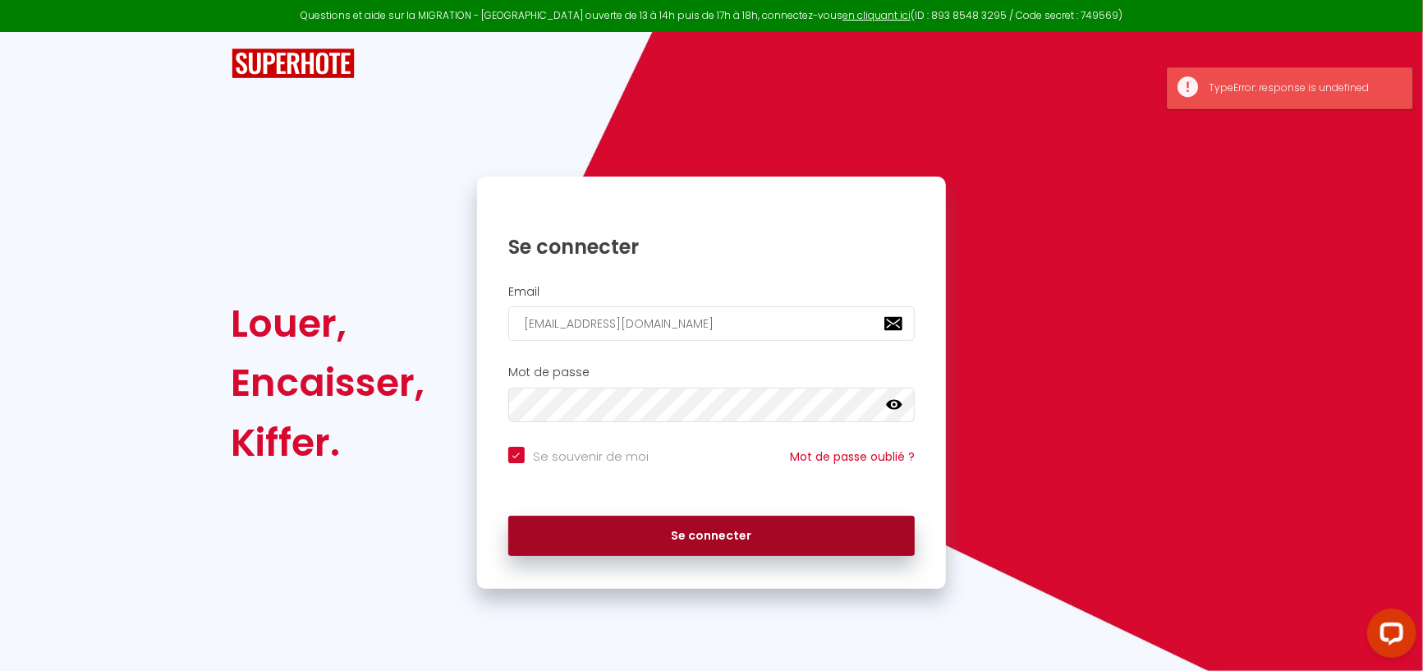
click at [763, 526] on button "Se connecter" at bounding box center [711, 535] width 407 height 41
checkbox input "true"
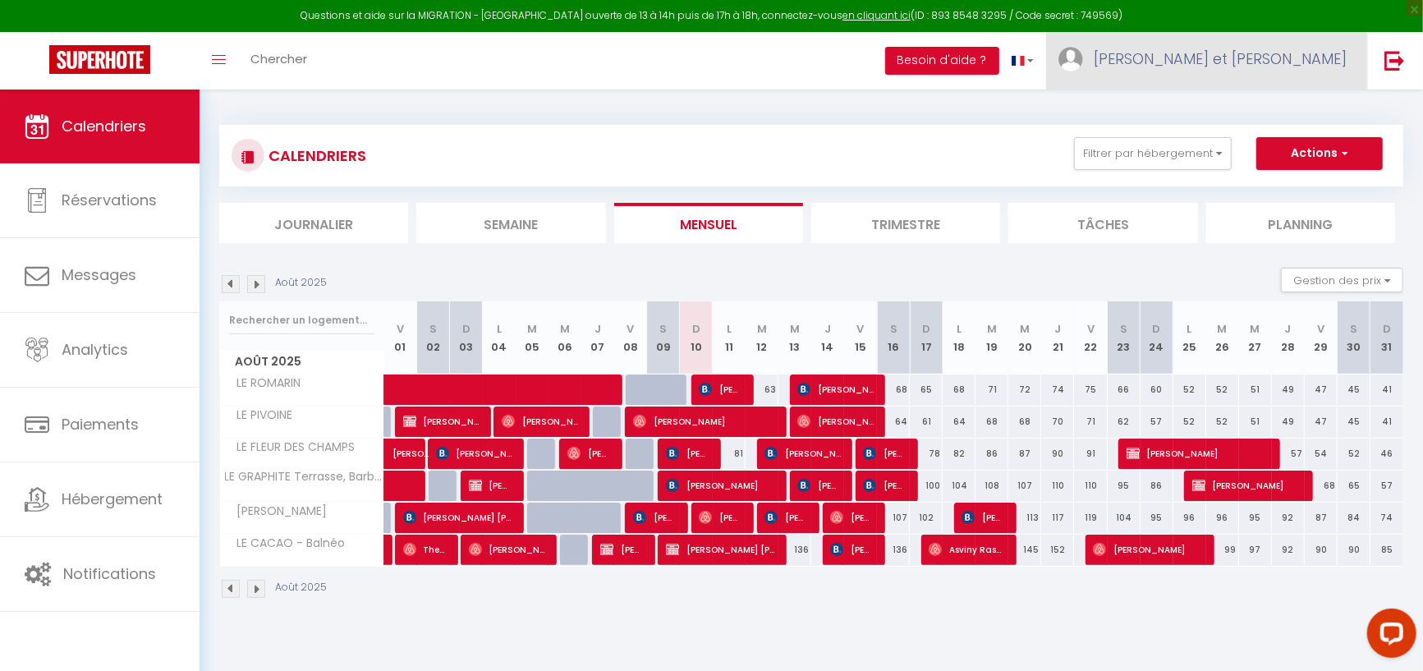
click at [1226, 50] on span "[PERSON_NAME] et [PERSON_NAME]" at bounding box center [1219, 58] width 253 height 21
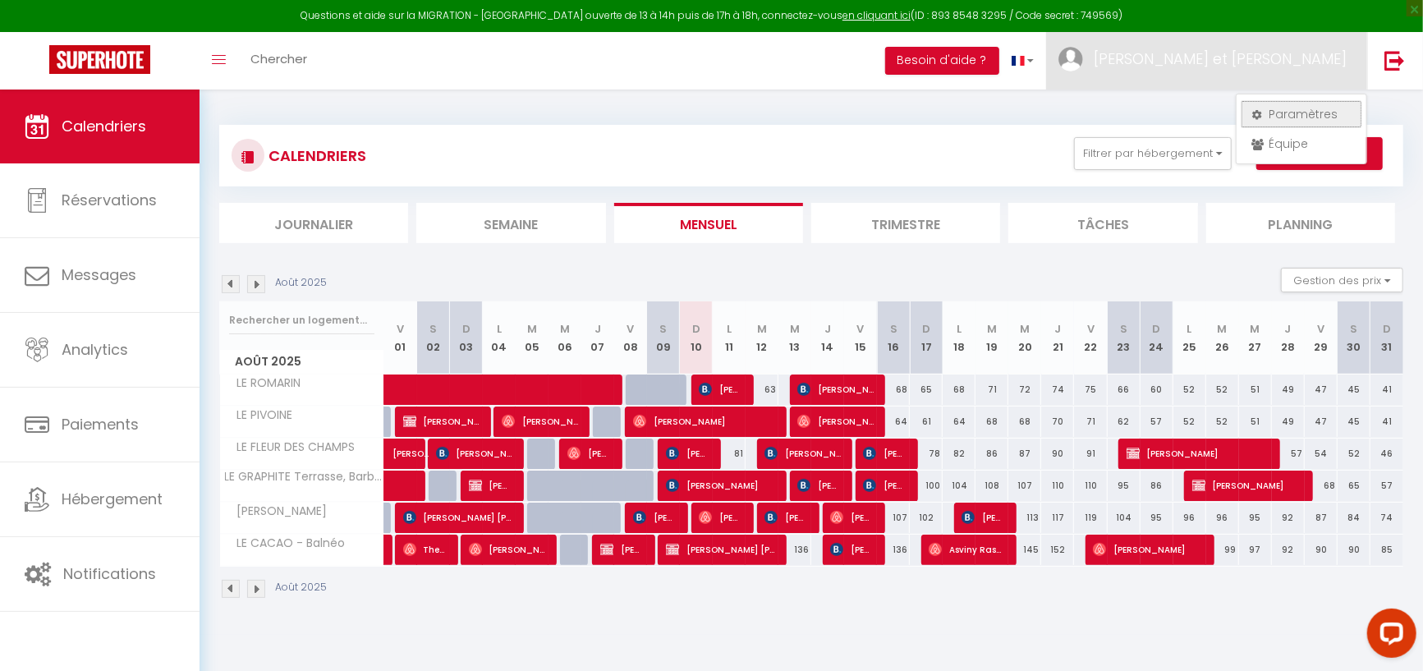
click at [1311, 110] on link "Paramètres" at bounding box center [1300, 114] width 121 height 28
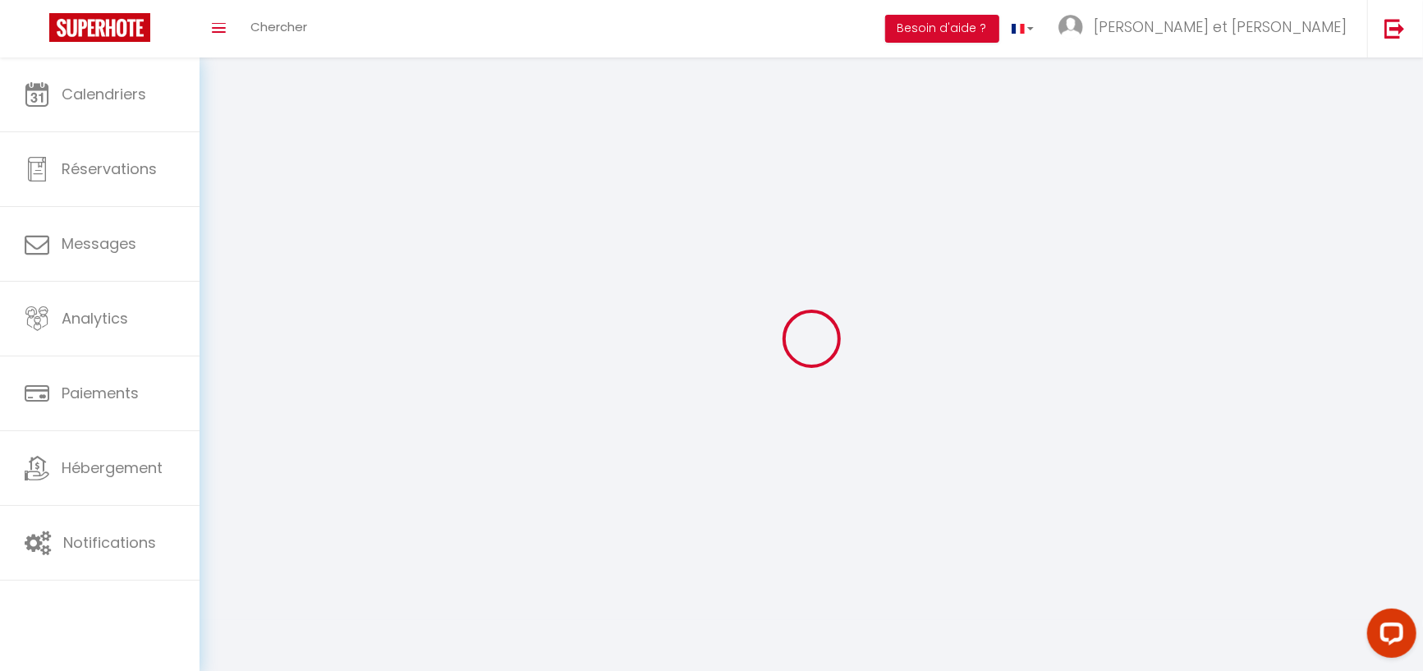
select select
select select "fr"
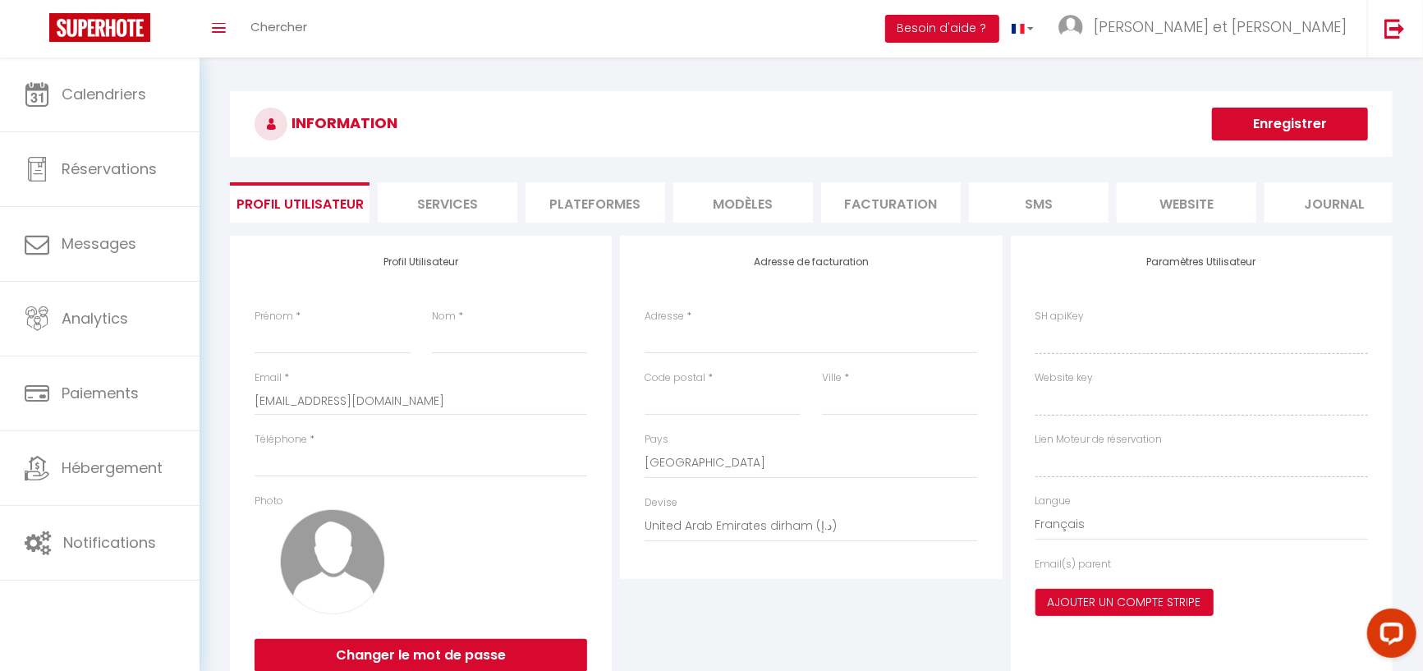
type input "[PERSON_NAME] et [PERSON_NAME]"
type input "BARKA"
type input "06 68 81 59 36"
type input "[STREET_ADDRESS][PERSON_NAME]"
type input "65100"
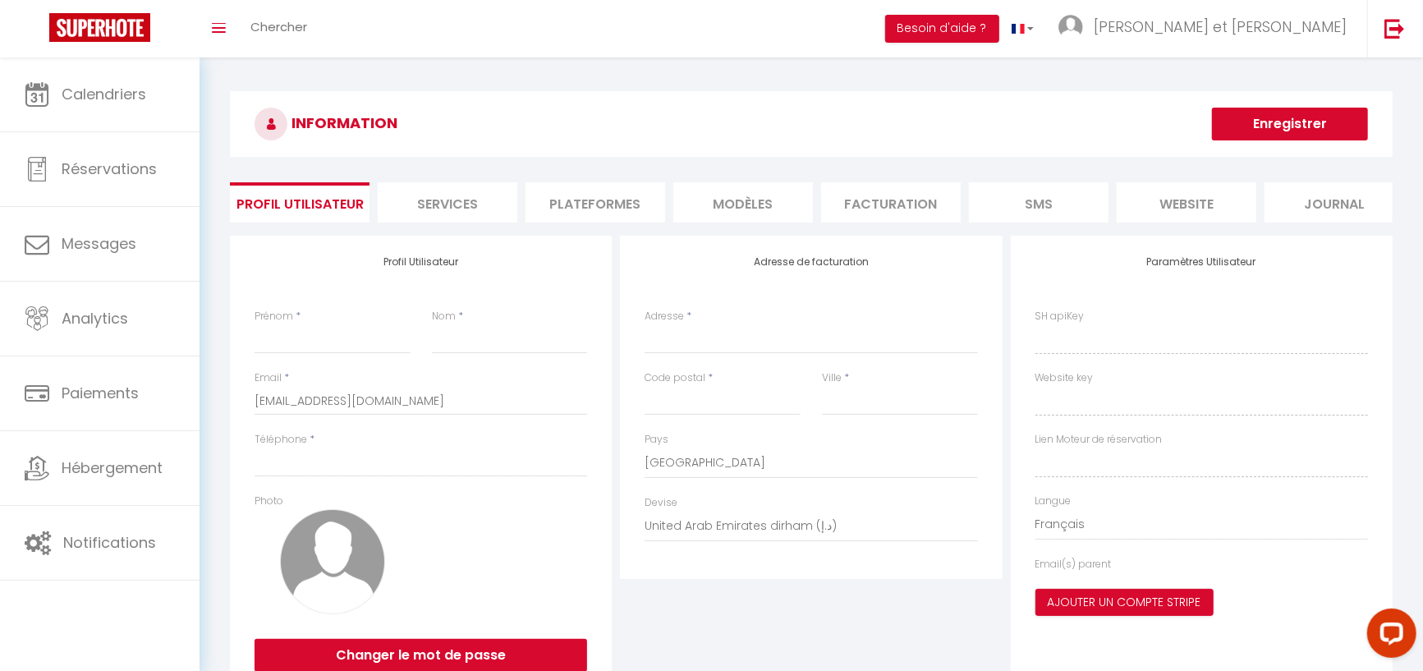
type input "Lourdes"
select select "1"
select select "28"
type input "JzTXeEncHBd8MCrATvJUYyJ42"
type input "QSJAfTm9H5agSFigmogHWQ5IS"
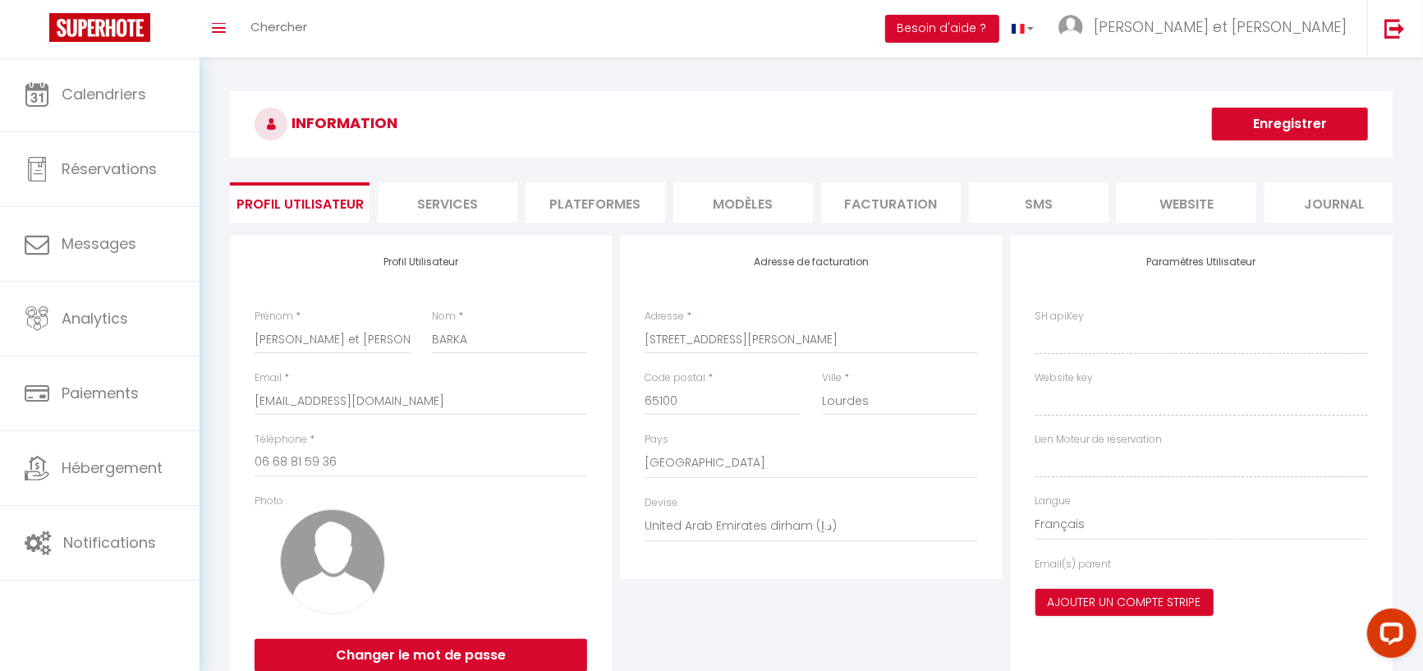
type input "[URL][DOMAIN_NAME]"
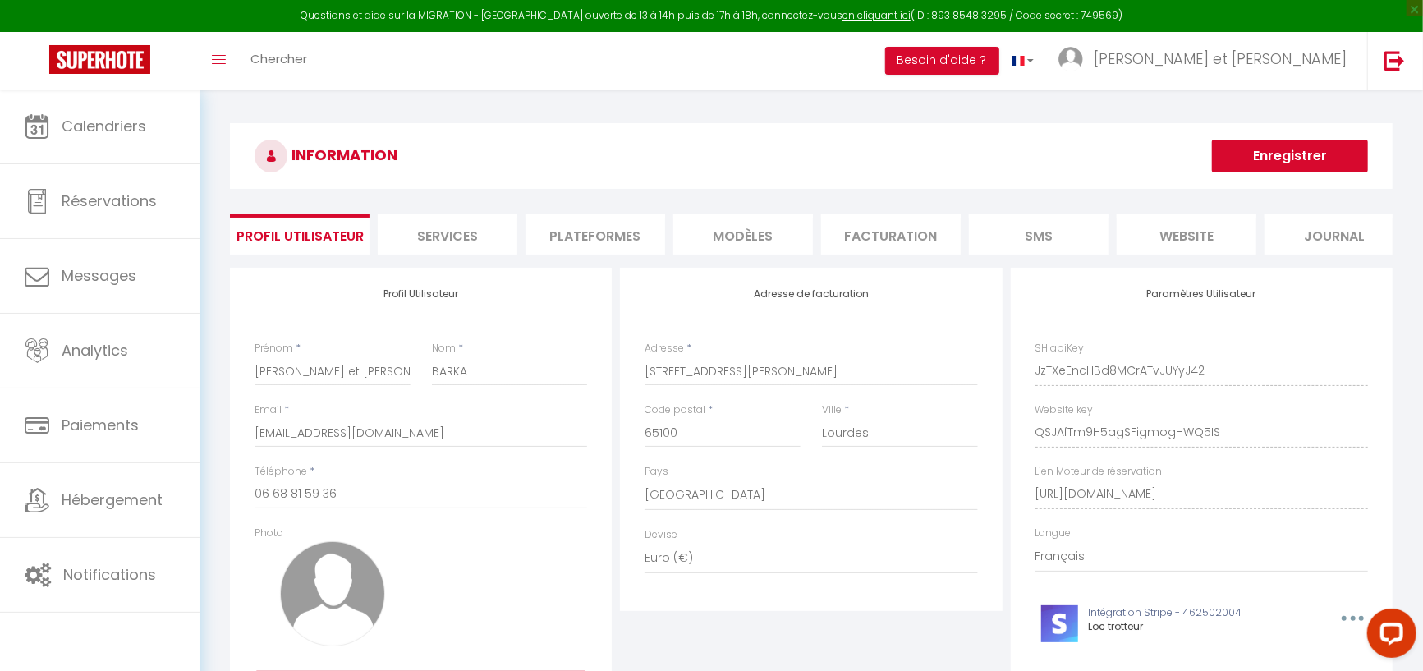
click at [476, 238] on li "Services" at bounding box center [448, 234] width 140 height 40
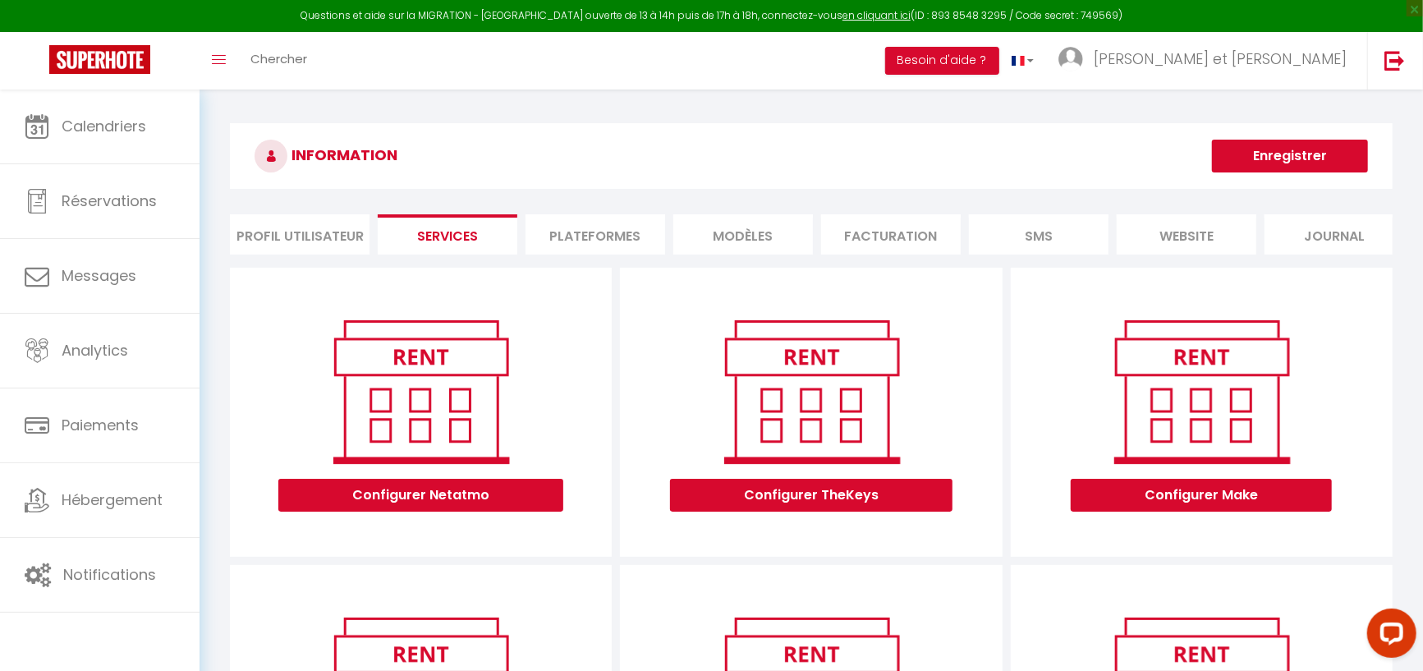
click at [608, 222] on li "Plateformes" at bounding box center [595, 234] width 140 height 40
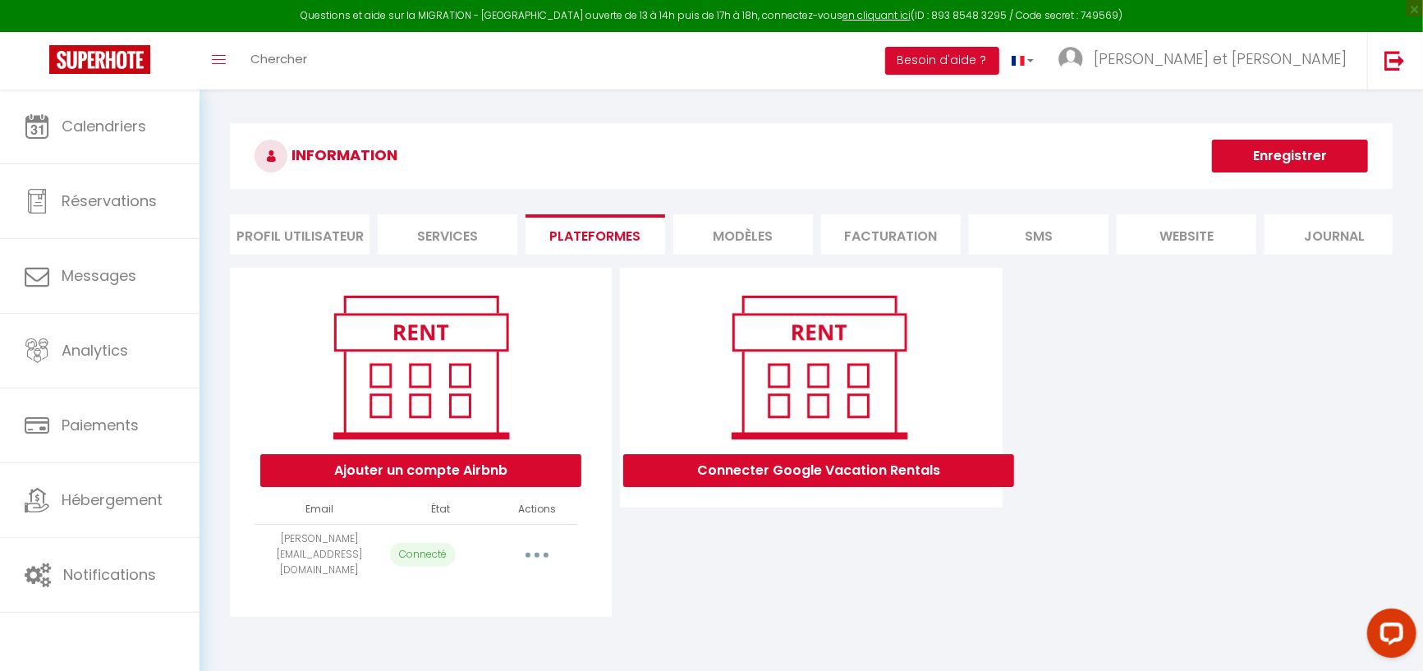
click at [724, 231] on li "MODÈLES" at bounding box center [743, 234] width 140 height 40
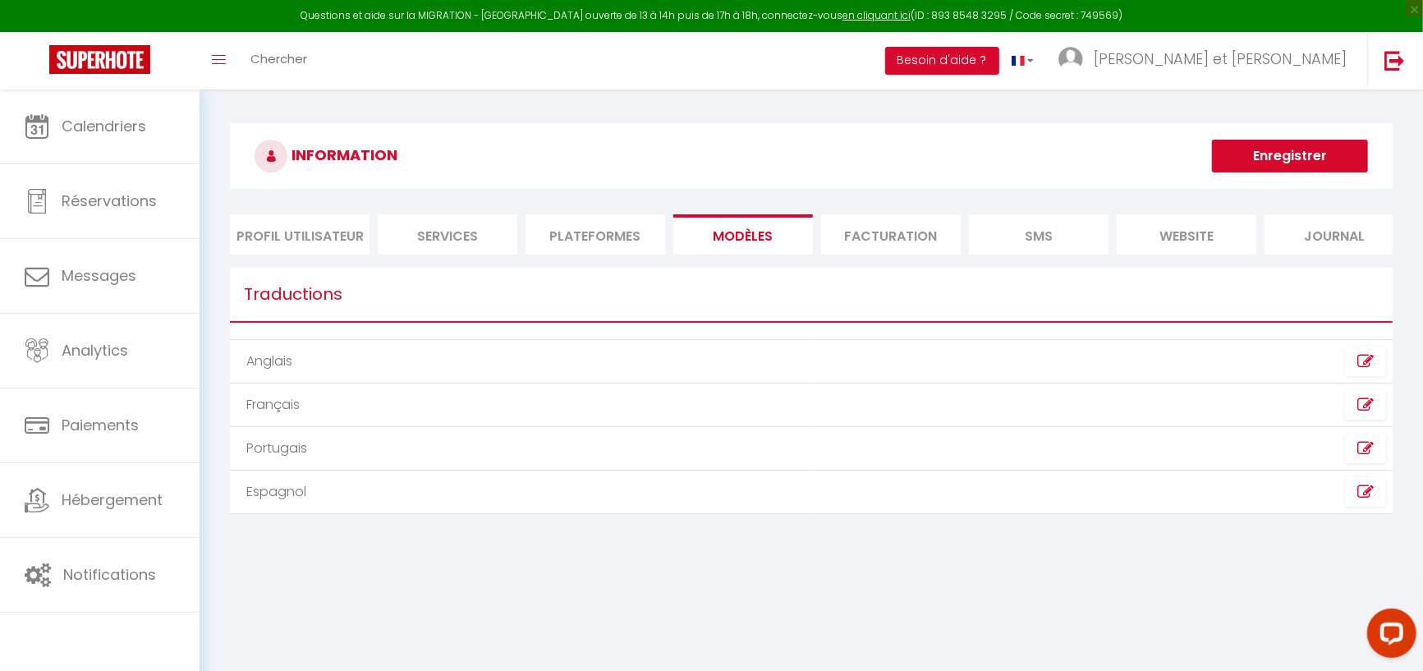
click at [894, 236] on li "Facturation" at bounding box center [891, 234] width 140 height 40
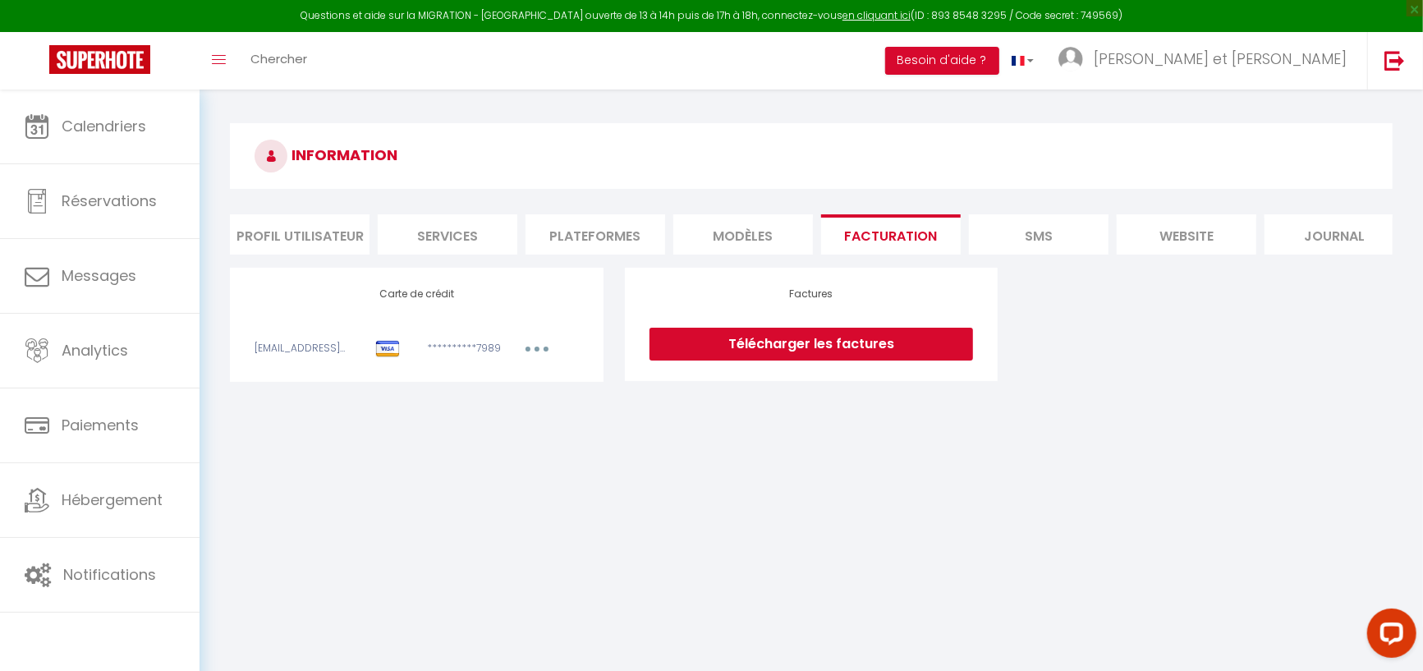
click at [1056, 236] on li "SMS" at bounding box center [1039, 234] width 140 height 40
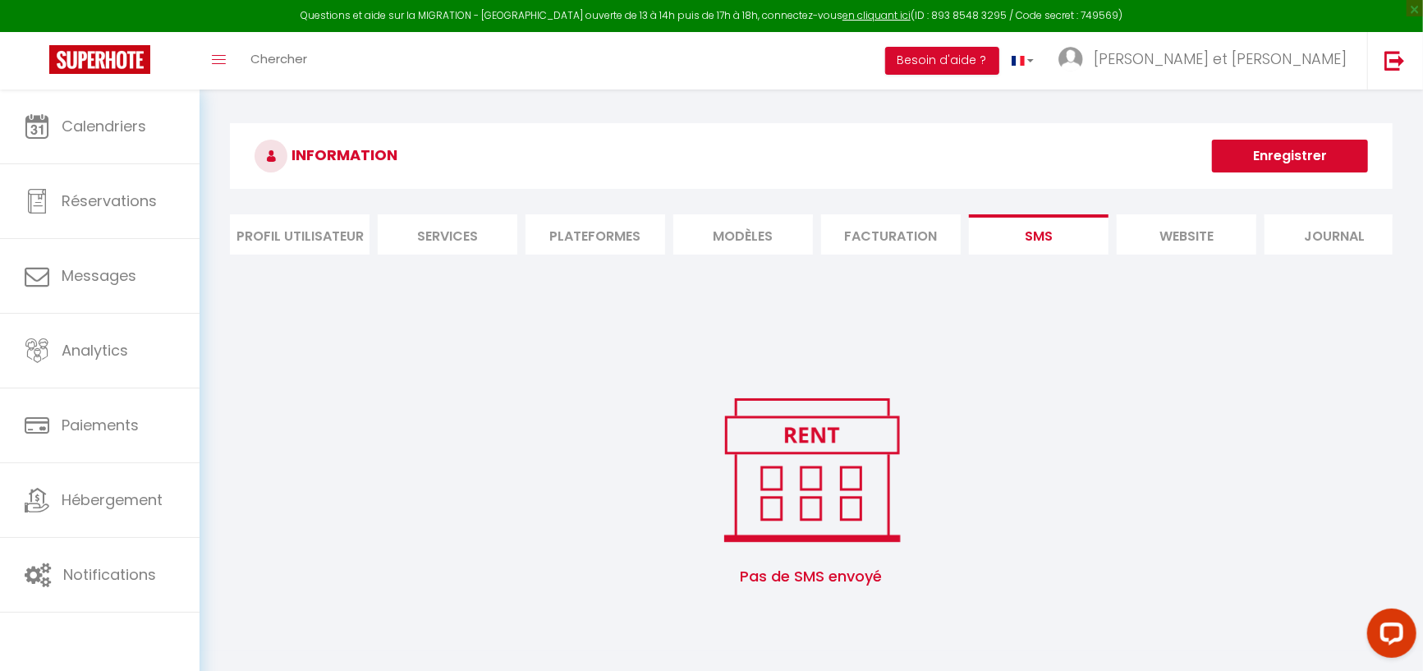
click at [1190, 243] on li "website" at bounding box center [1186, 234] width 140 height 40
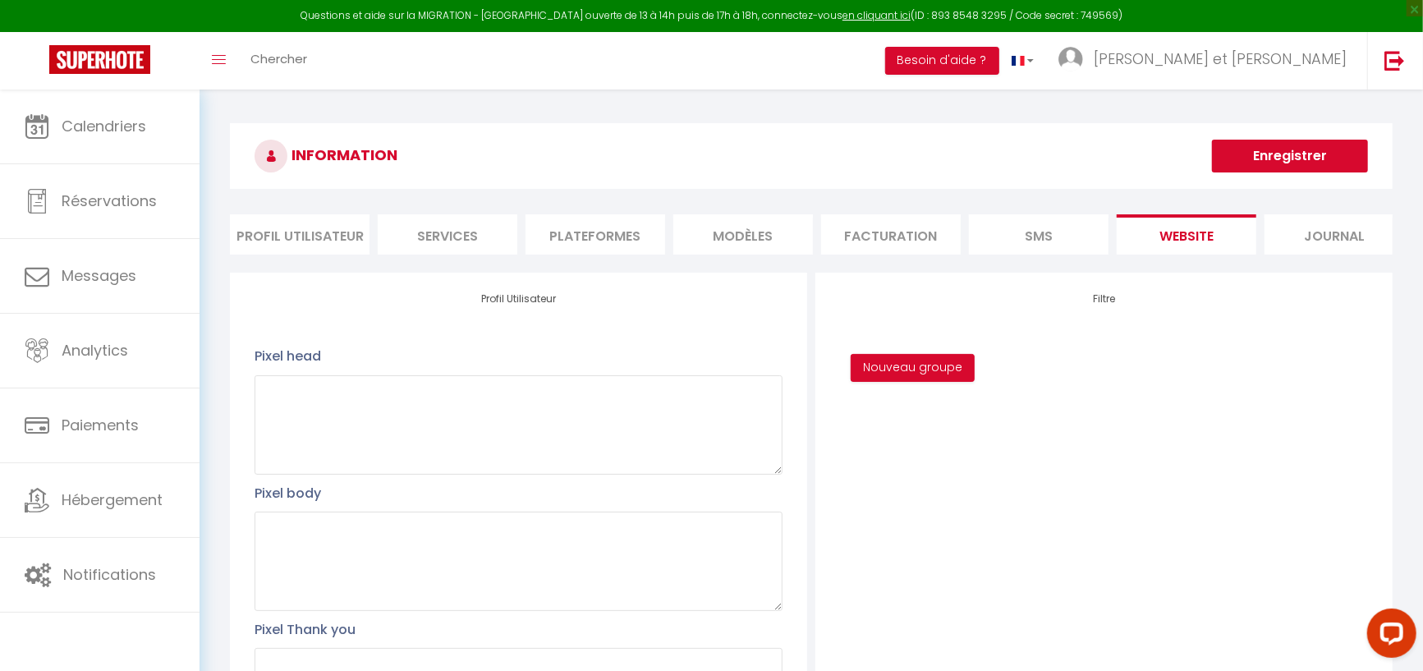
click at [1302, 237] on li "Journal" at bounding box center [1334, 234] width 140 height 40
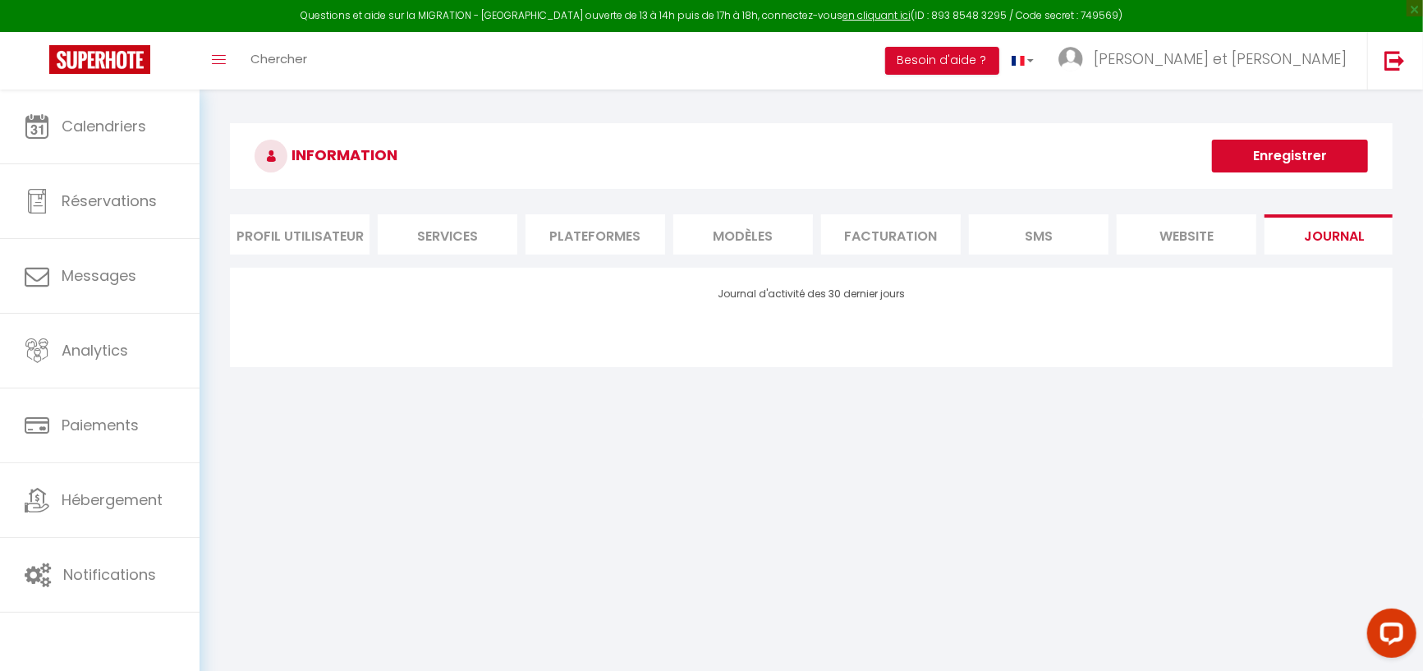
click at [877, 231] on li "Facturation" at bounding box center [891, 234] width 140 height 40
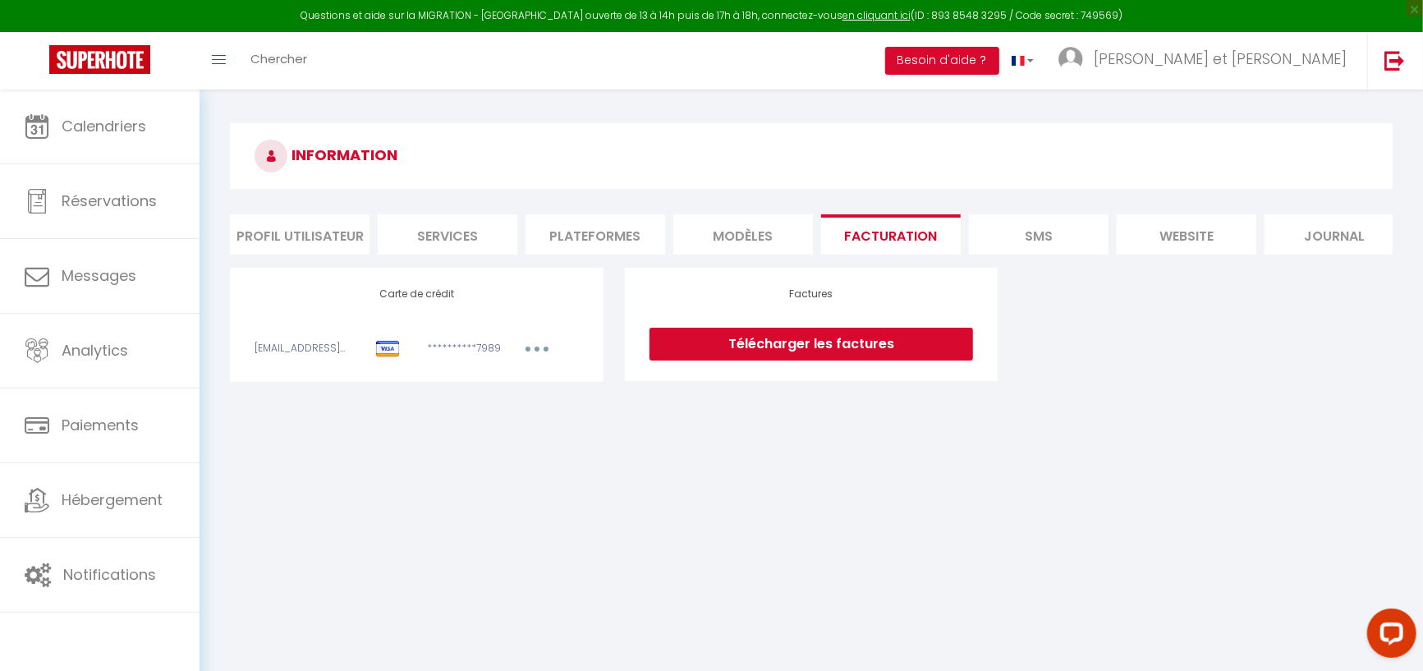
click at [737, 148] on h3 "INFORMATION" at bounding box center [811, 156] width 1162 height 66
